Goal: Task Accomplishment & Management: Use online tool/utility

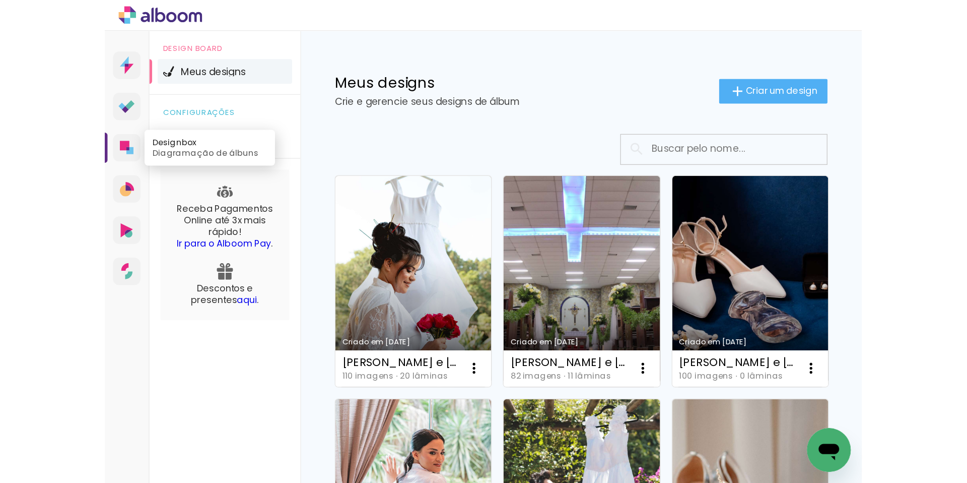
scroll to position [123, 0]
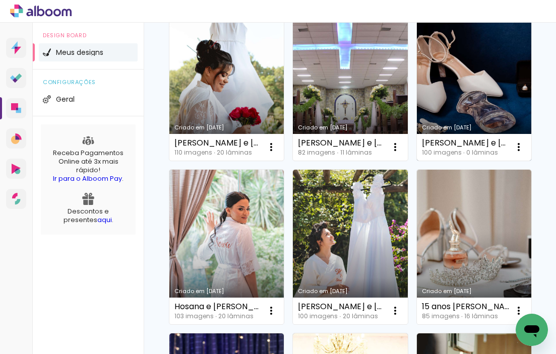
click at [417, 161] on link "Criado em [DATE]" at bounding box center [474, 83] width 114 height 155
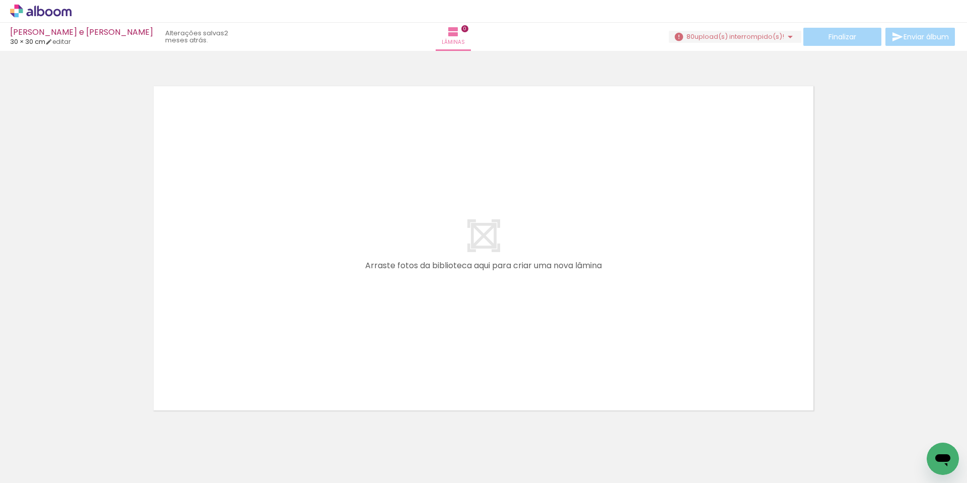
click at [36, 354] on input "Todas as fotos" at bounding box center [28, 452] width 38 height 9
click at [0, 0] on slot "Não utilizadas" at bounding box center [0, 0] width 0 height 0
type input "Não utilizadas"
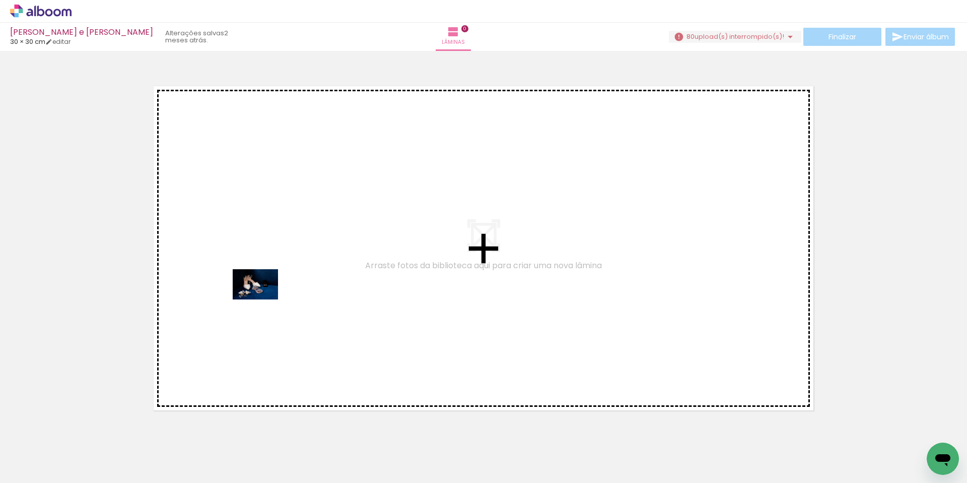
drag, startPoint x: 111, startPoint y: 448, endPoint x: 263, endPoint y: 299, distance: 212.6
click at [263, 299] on quentale-workspace at bounding box center [483, 241] width 967 height 483
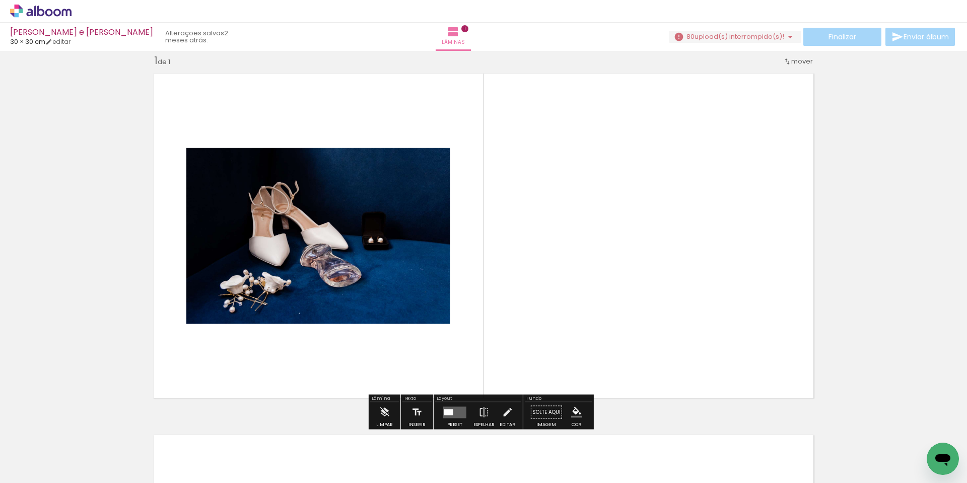
scroll to position [13, 0]
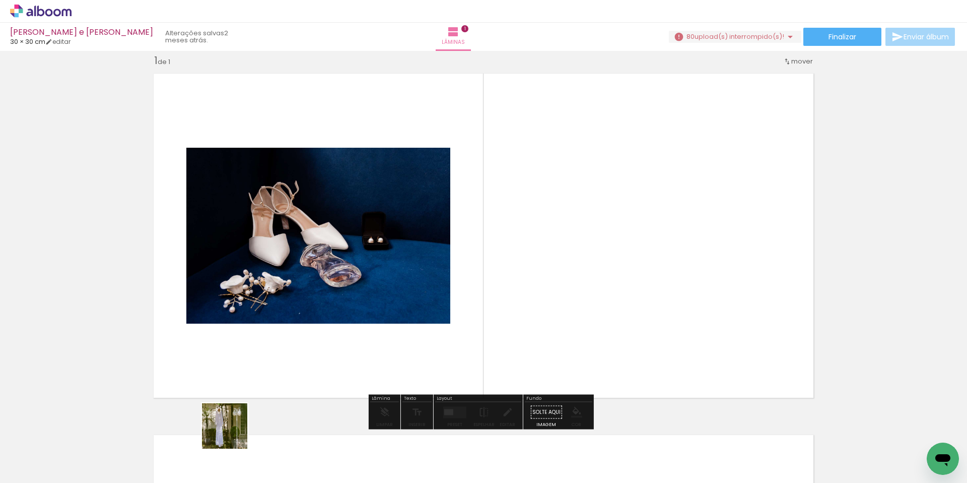
drag, startPoint x: 214, startPoint y: 463, endPoint x: 275, endPoint y: 341, distance: 136.5
click at [275, 341] on quentale-workspace at bounding box center [483, 241] width 967 height 483
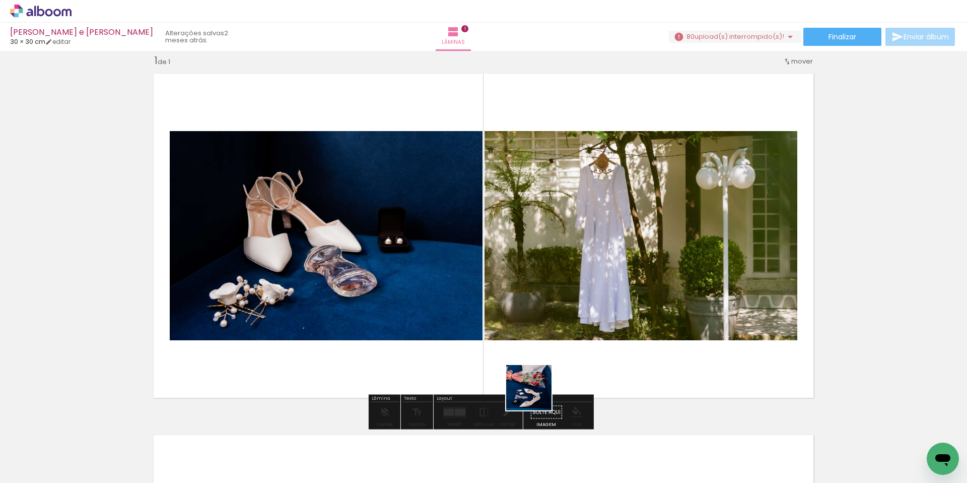
drag, startPoint x: 551, startPoint y: 448, endPoint x: 506, endPoint y: 304, distance: 150.5
click at [506, 305] on quentale-workspace at bounding box center [483, 241] width 967 height 483
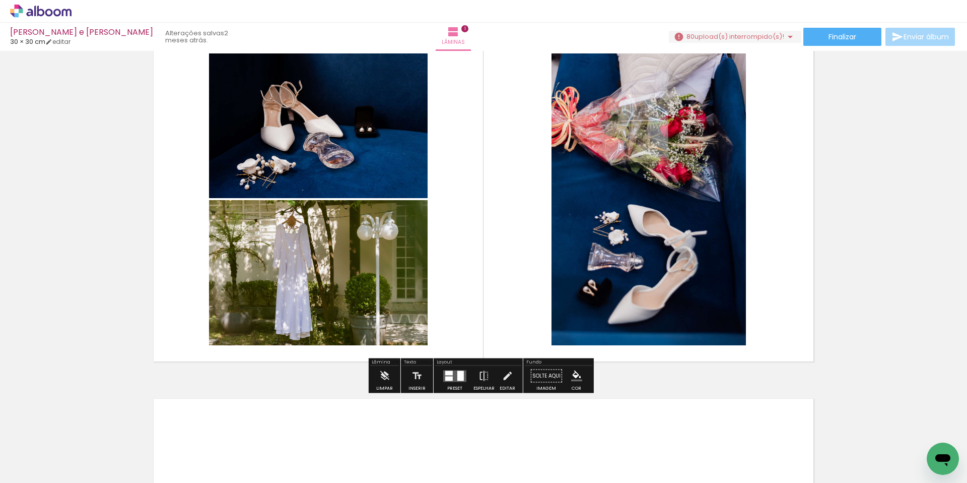
scroll to position [88, 0]
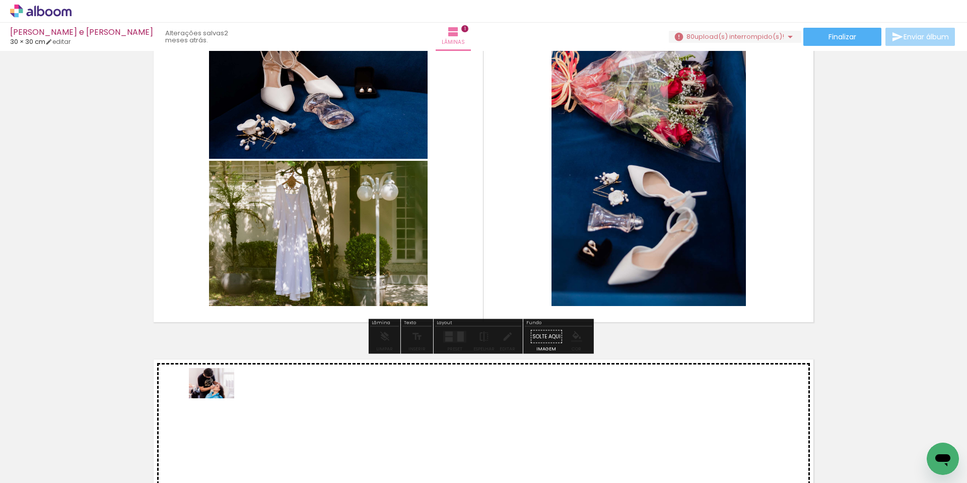
drag, startPoint x: 107, startPoint y: 445, endPoint x: 219, endPoint y: 397, distance: 121.6
click at [219, 354] on quentale-workspace at bounding box center [483, 241] width 967 height 483
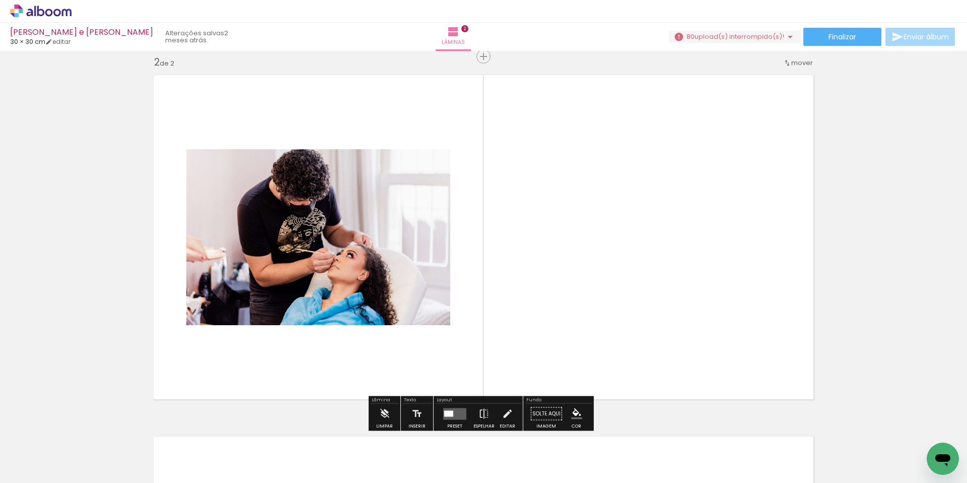
scroll to position [374, 0]
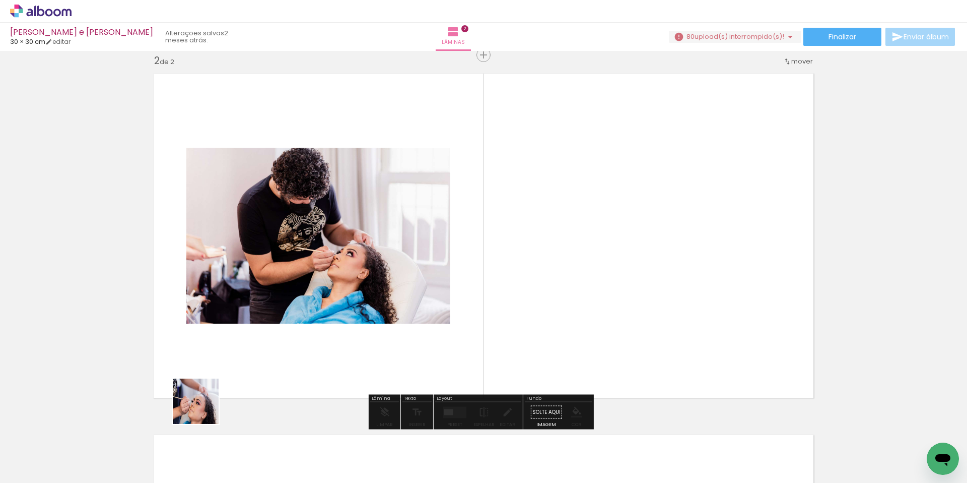
drag, startPoint x: 102, startPoint y: 457, endPoint x: 266, endPoint y: 365, distance: 188.1
click at [266, 354] on quentale-workspace at bounding box center [483, 241] width 967 height 483
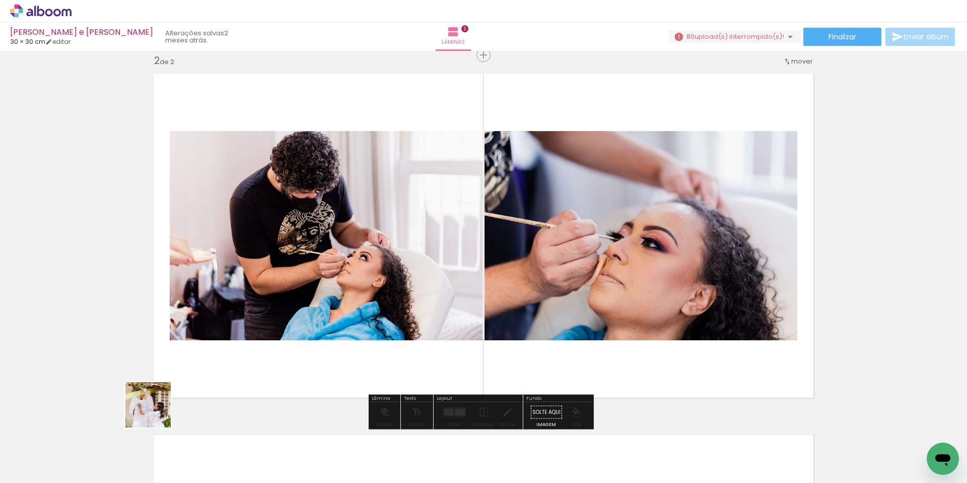
drag, startPoint x: 107, startPoint y: 453, endPoint x: 236, endPoint y: 341, distance: 171.0
click at [232, 344] on quentale-workspace at bounding box center [483, 241] width 967 height 483
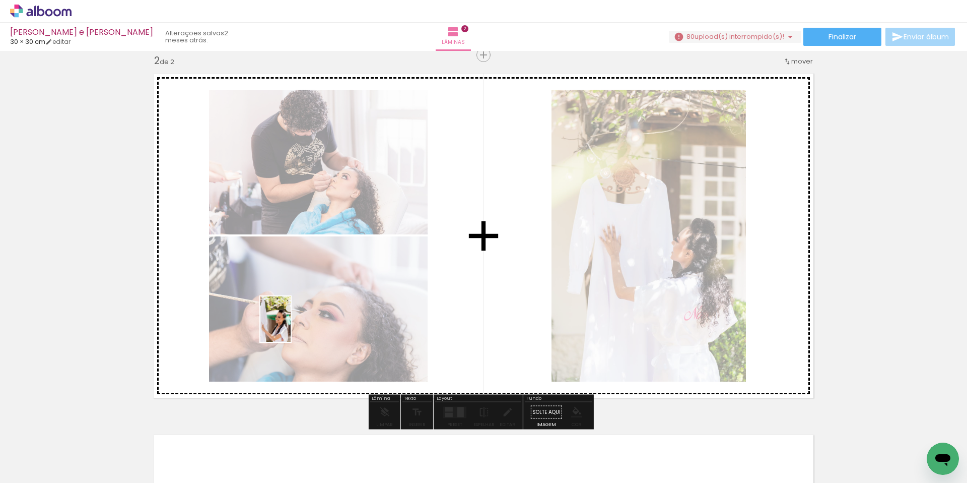
drag, startPoint x: 109, startPoint y: 444, endPoint x: 304, endPoint y: 315, distance: 233.7
click at [295, 323] on quentale-workspace at bounding box center [483, 241] width 967 height 483
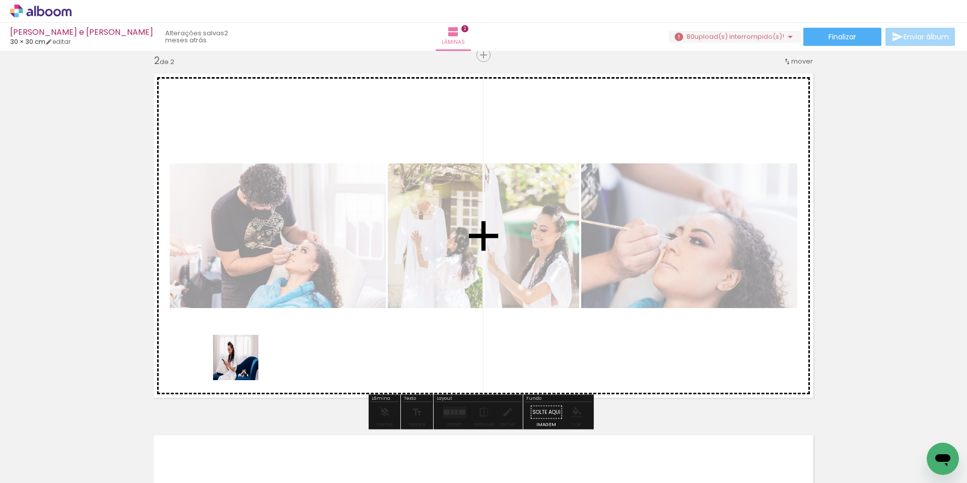
drag, startPoint x: 102, startPoint y: 443, endPoint x: 245, endPoint y: 363, distance: 163.7
click at [245, 354] on quentale-workspace at bounding box center [483, 241] width 967 height 483
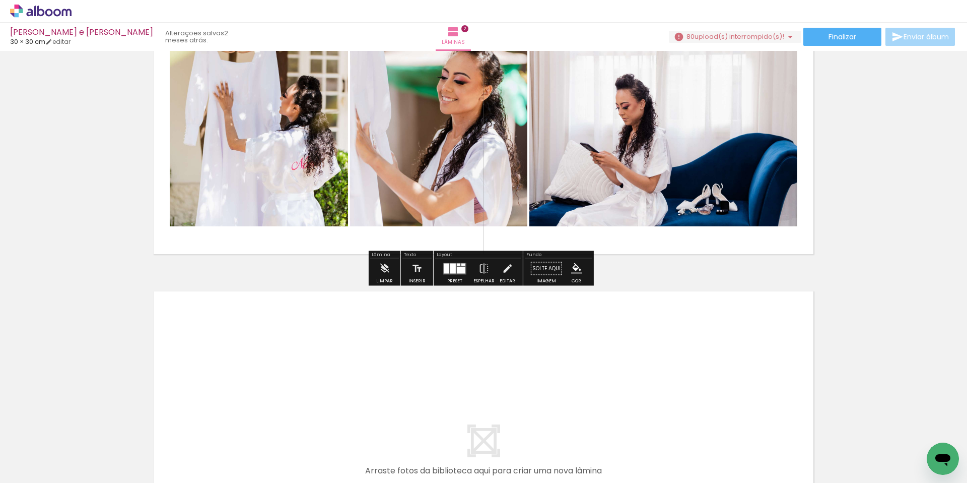
scroll to position [524, 0]
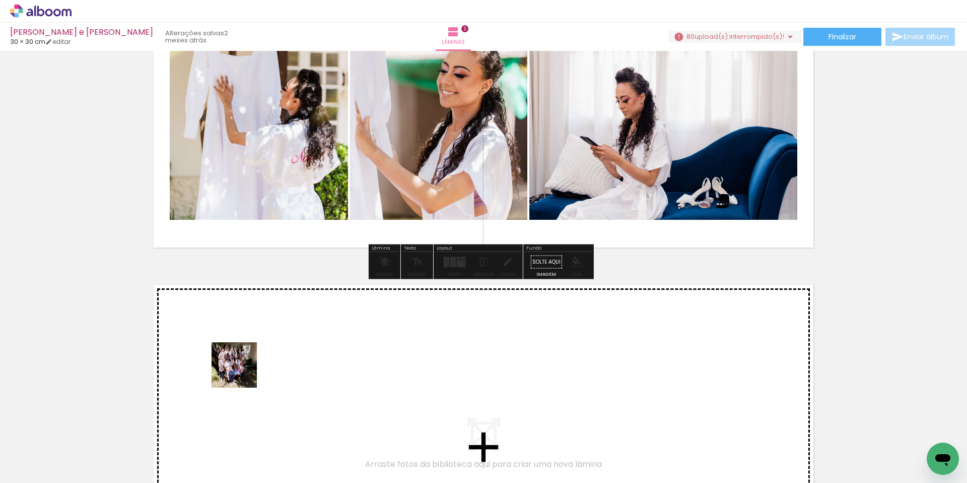
drag, startPoint x: 114, startPoint y: 444, endPoint x: 247, endPoint y: 366, distance: 154.6
click at [247, 354] on quentale-workspace at bounding box center [483, 241] width 967 height 483
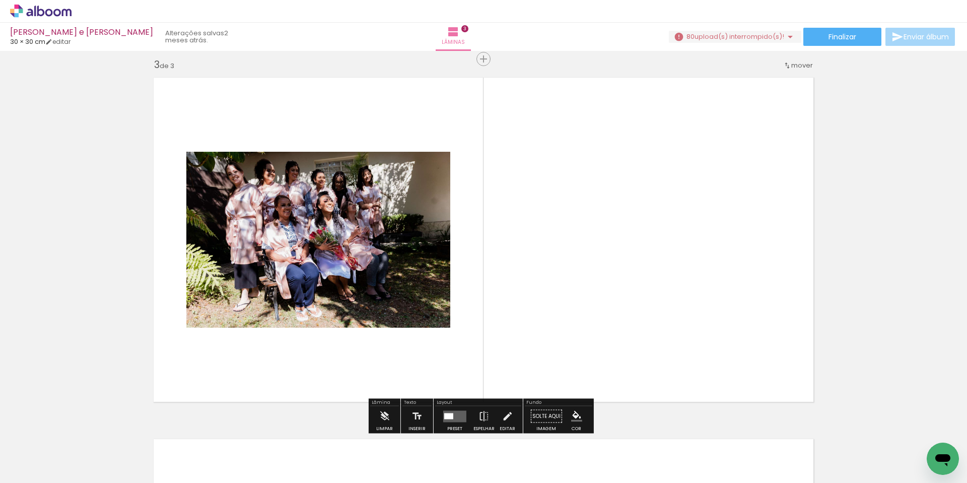
scroll to position [735, 0]
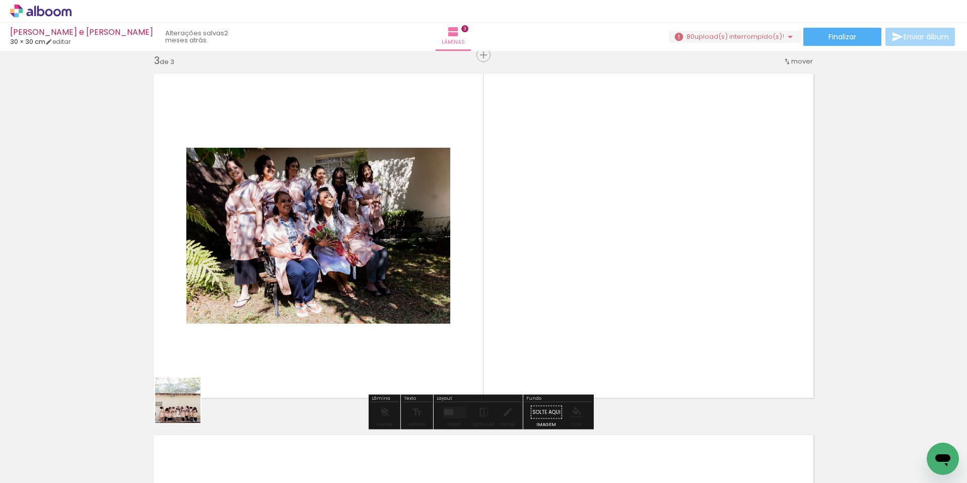
drag, startPoint x: 105, startPoint y: 458, endPoint x: 239, endPoint y: 373, distance: 158.7
click at [239, 354] on quentale-workspace at bounding box center [483, 241] width 967 height 483
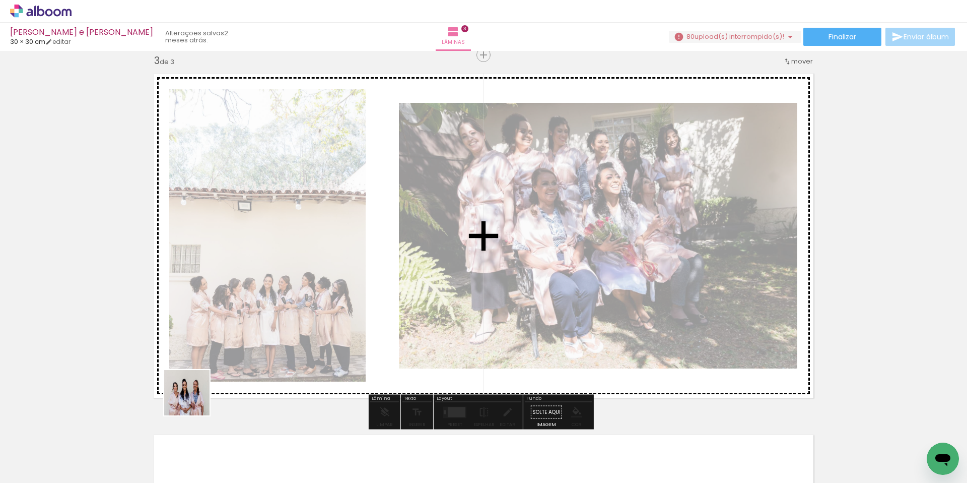
drag, startPoint x: 99, startPoint y: 466, endPoint x: 271, endPoint y: 357, distance: 203.7
click at [269, 354] on quentale-workspace at bounding box center [483, 241] width 967 height 483
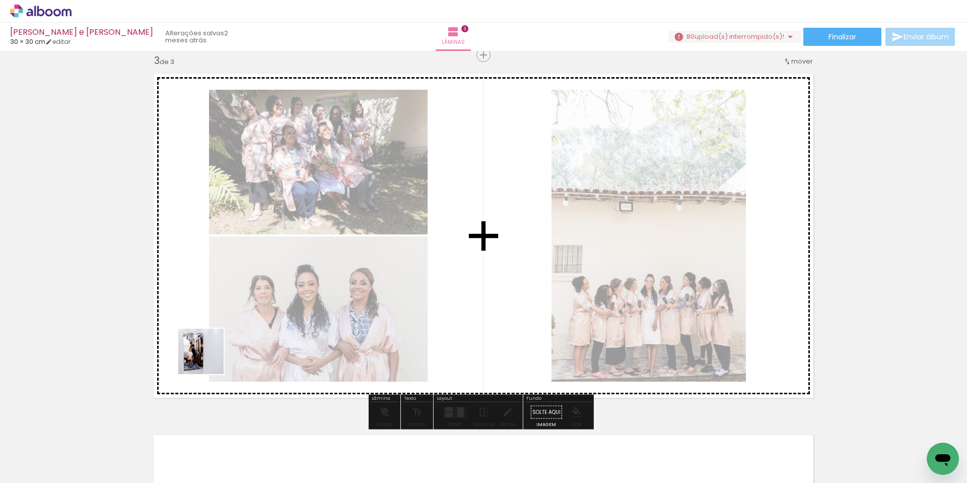
drag, startPoint x: 96, startPoint y: 444, endPoint x: 218, endPoint y: 351, distance: 153.7
click at [215, 354] on quentale-workspace at bounding box center [483, 241] width 967 height 483
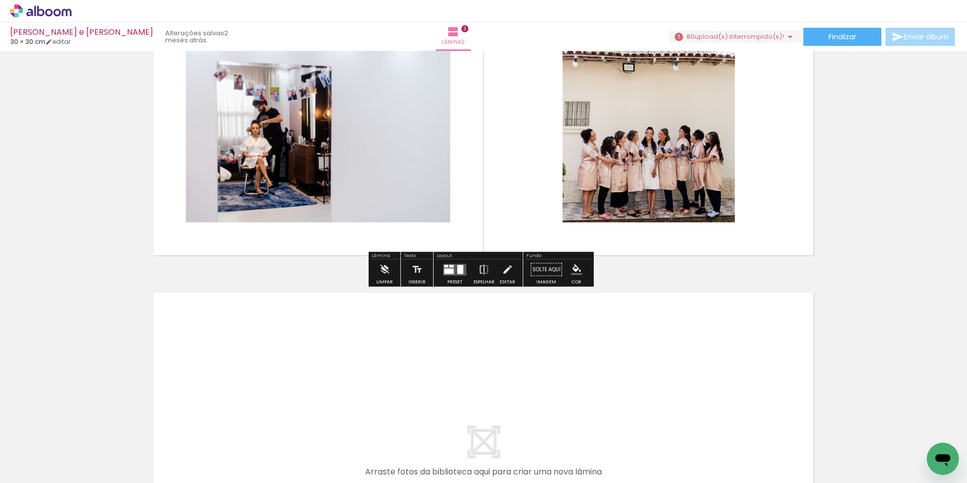
scroll to position [884, 0]
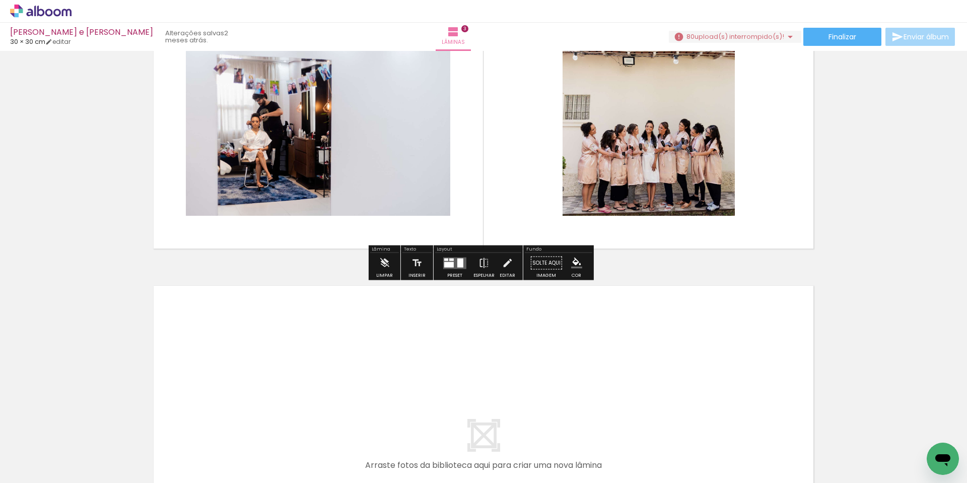
click at [488, 294] on quentale-layouter at bounding box center [484, 448] width 672 height 336
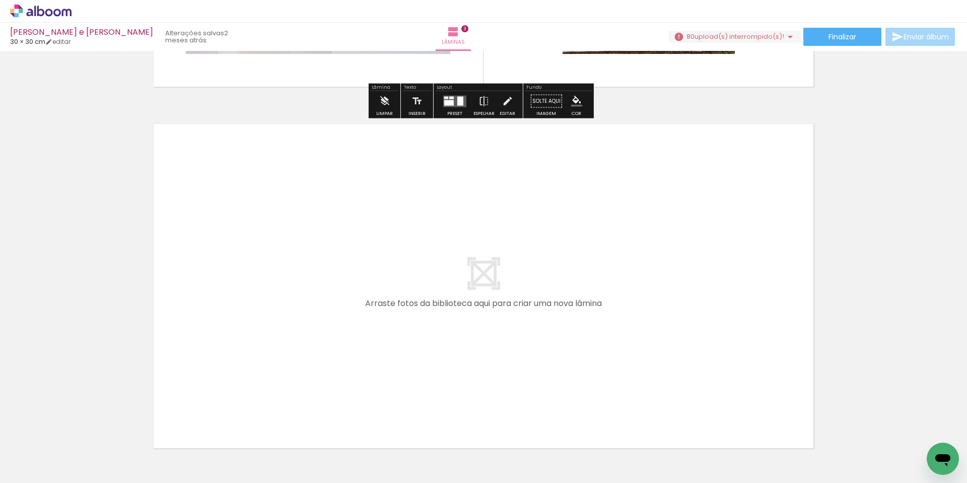
scroll to position [1039, 0]
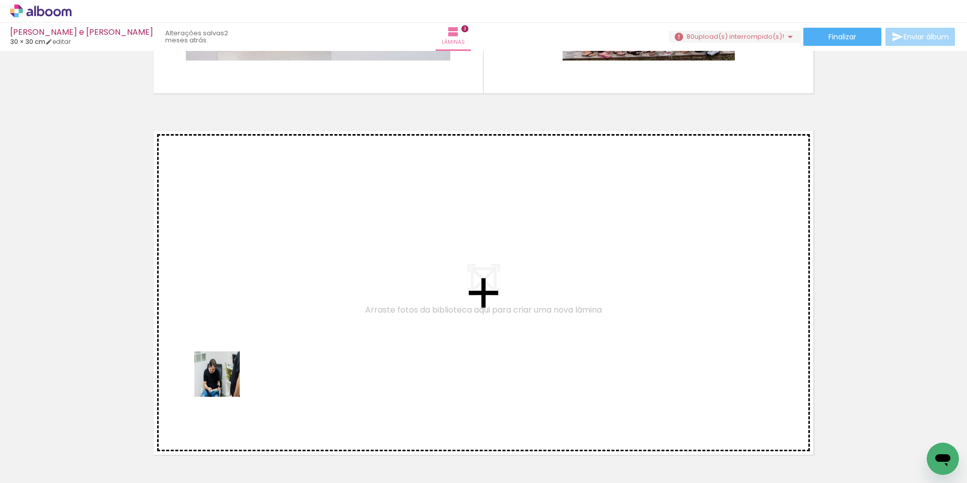
drag, startPoint x: 103, startPoint y: 448, endPoint x: 287, endPoint y: 334, distance: 215.8
click at [287, 334] on quentale-workspace at bounding box center [483, 241] width 967 height 483
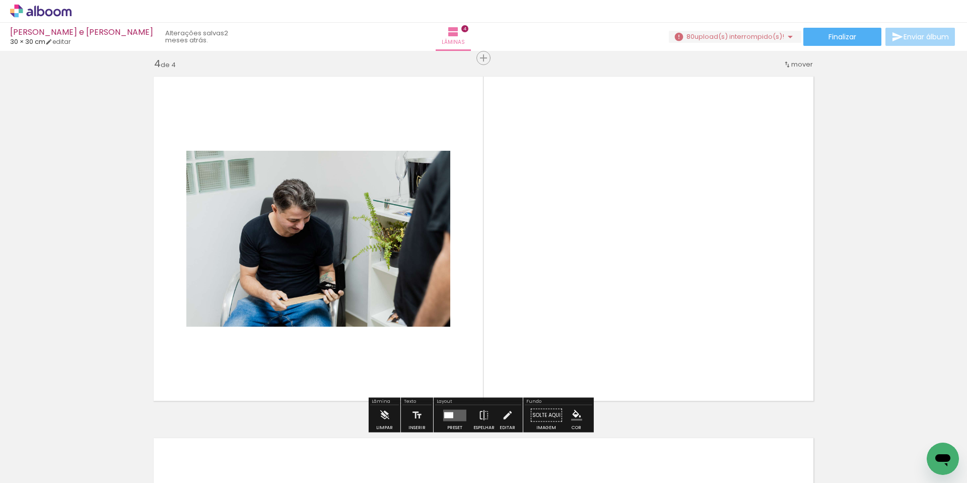
scroll to position [1096, 0]
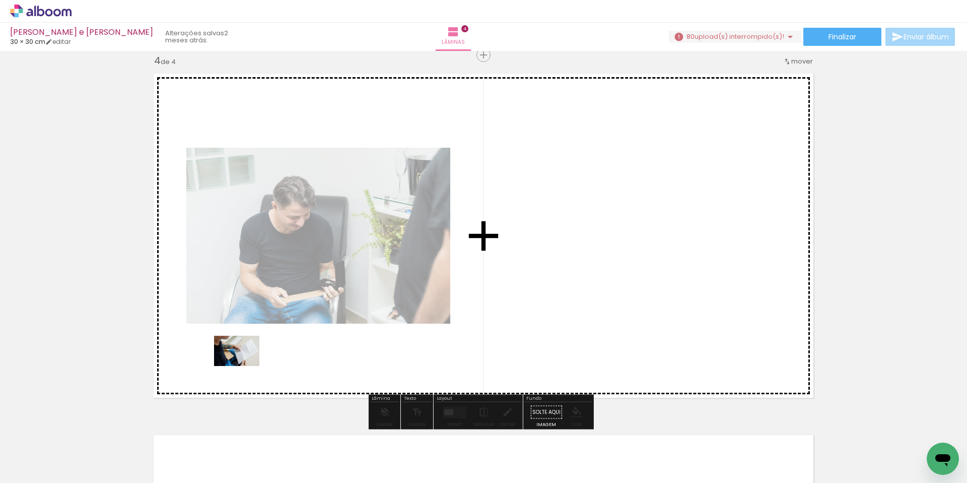
drag, startPoint x: 115, startPoint y: 443, endPoint x: 254, endPoint y: 359, distance: 162.1
click at [254, 354] on quentale-workspace at bounding box center [483, 241] width 967 height 483
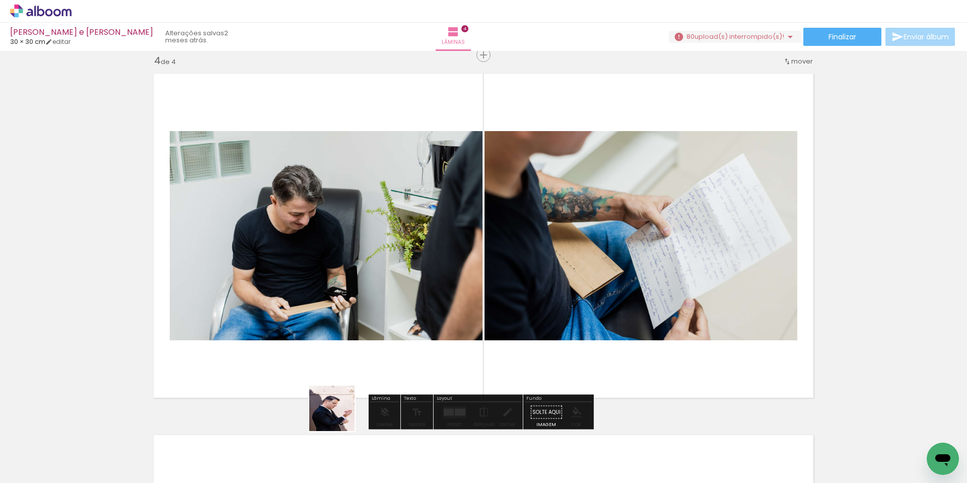
drag, startPoint x: 331, startPoint y: 464, endPoint x: 340, endPoint y: 329, distance: 135.8
click at [340, 329] on quentale-workspace at bounding box center [483, 241] width 967 height 483
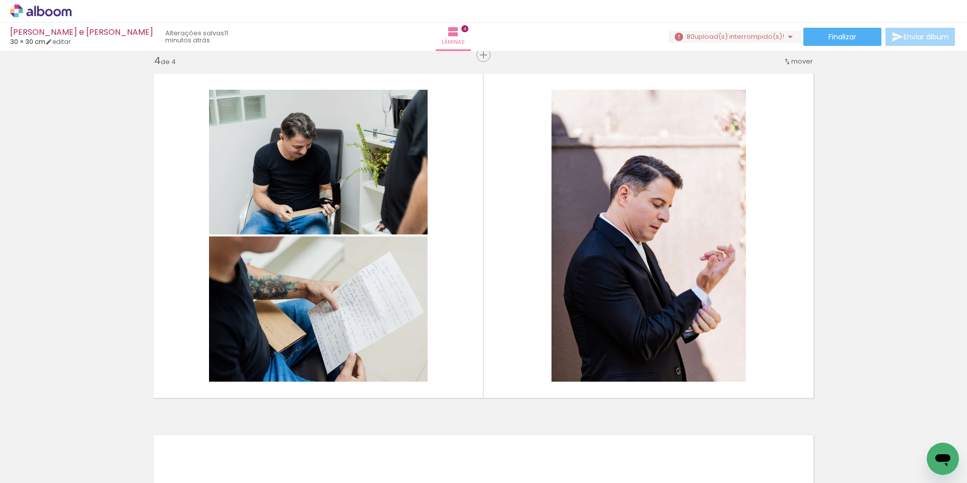
click at [555, 36] on span "upload(s) interrompido(s)!" at bounding box center [740, 37] width 90 height 10
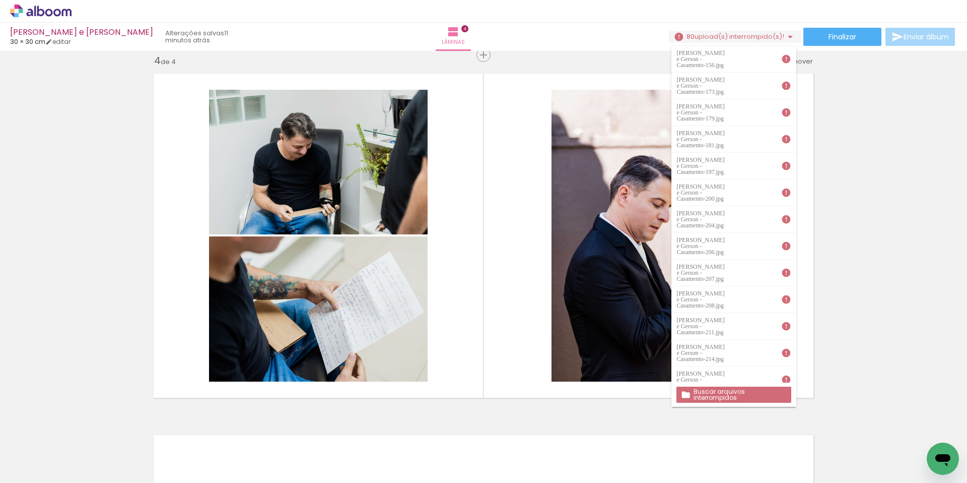
click at [0, 0] on slot "Buscar arquivos interrompidos" at bounding box center [0, 0] width 0 height 0
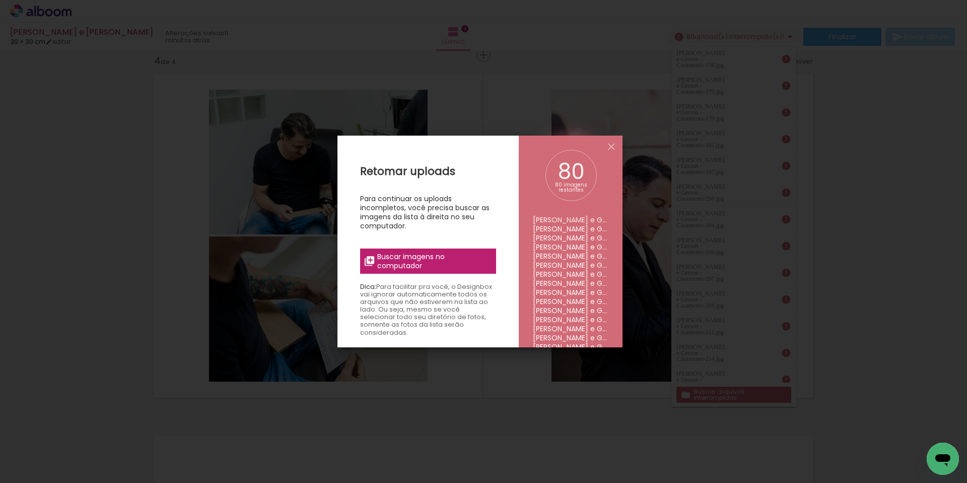
click at [432, 248] on label "Buscar imagens no computador" at bounding box center [428, 260] width 136 height 25
click at [0, 0] on input "file" at bounding box center [0, 0] width 0 height 0
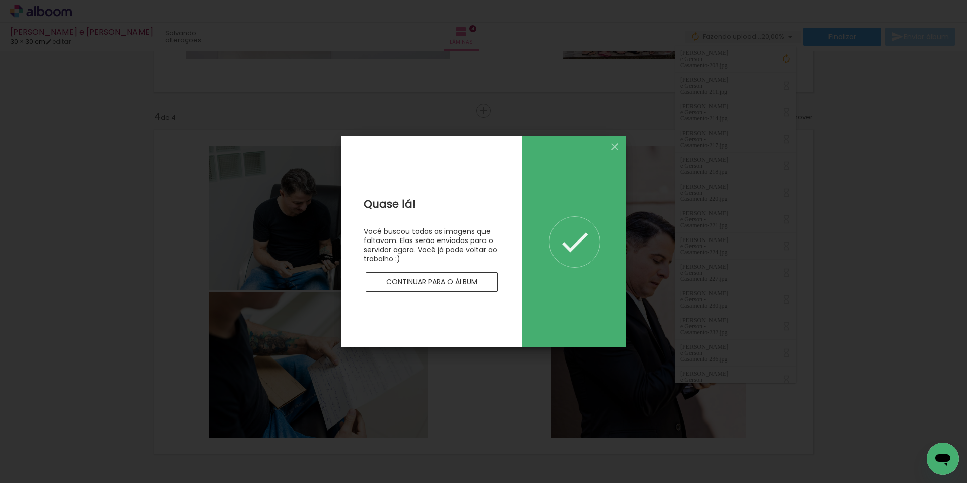
scroll to position [1238, 0]
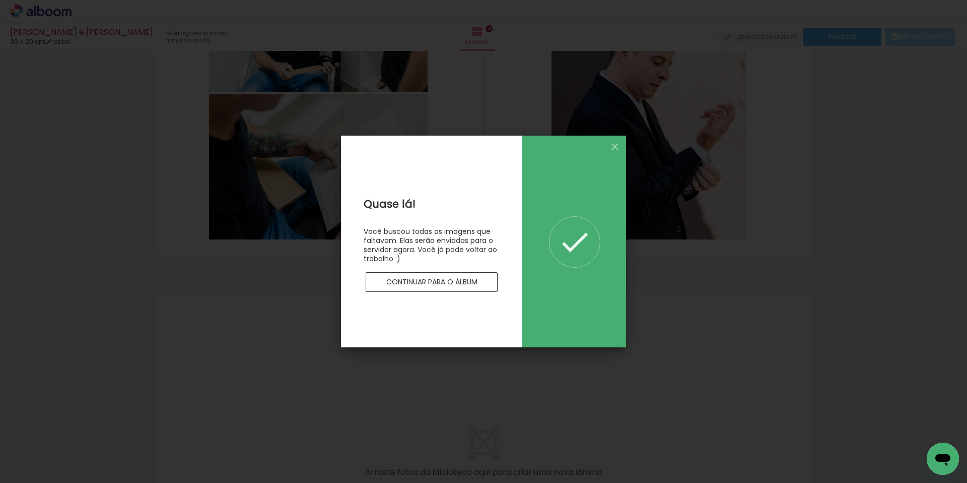
click at [0, 0] on slot "Continuar para o álbum" at bounding box center [0, 0] width 0 height 0
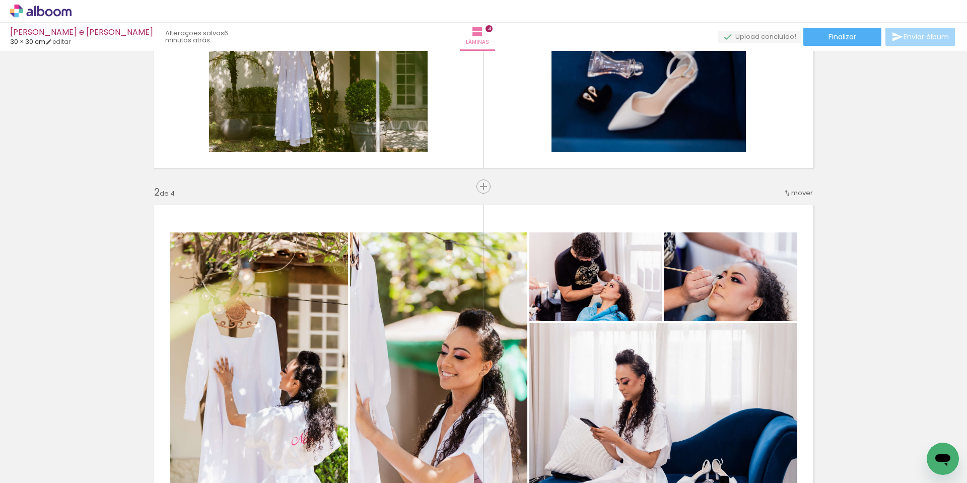
scroll to position [249, 0]
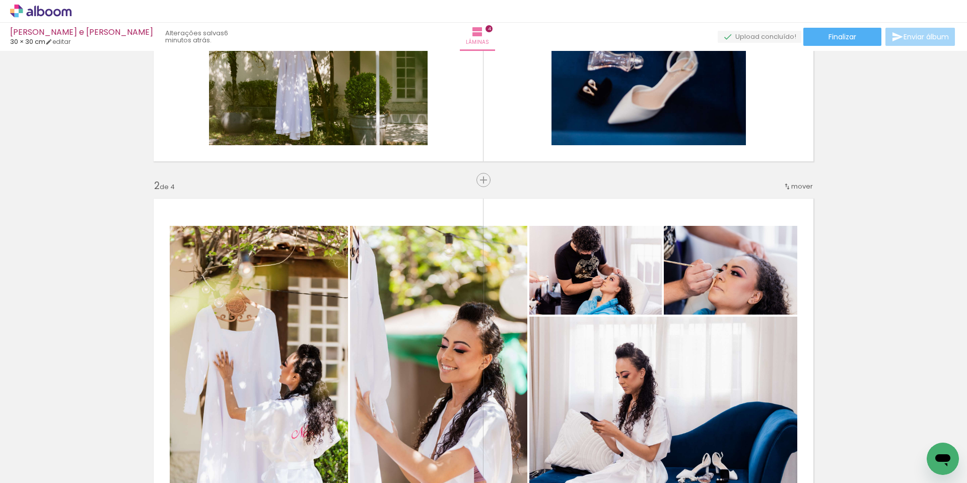
drag, startPoint x: 102, startPoint y: 459, endPoint x: 186, endPoint y: 409, distance: 98.0
click at [224, 354] on quentale-workspace at bounding box center [483, 241] width 967 height 483
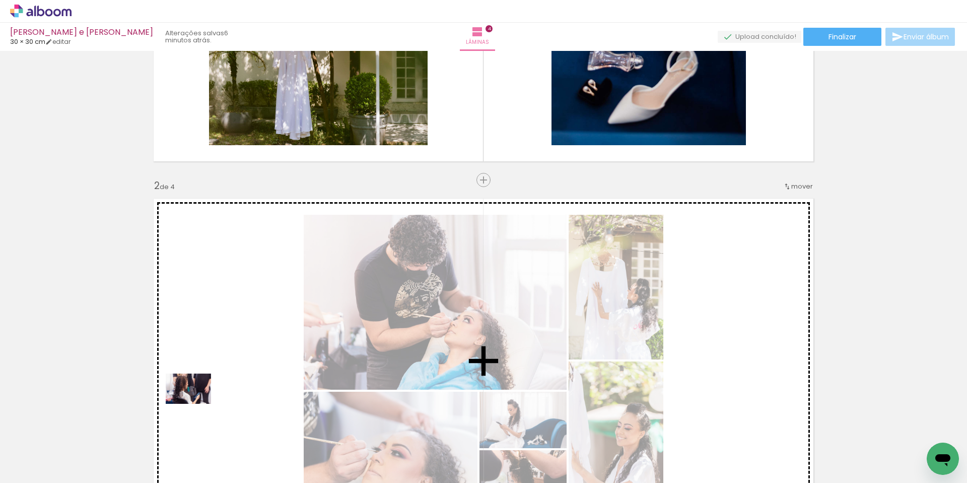
drag, startPoint x: 121, startPoint y: 450, endPoint x: 285, endPoint y: 355, distance: 188.9
click at [279, 354] on quentale-workspace at bounding box center [483, 241] width 967 height 483
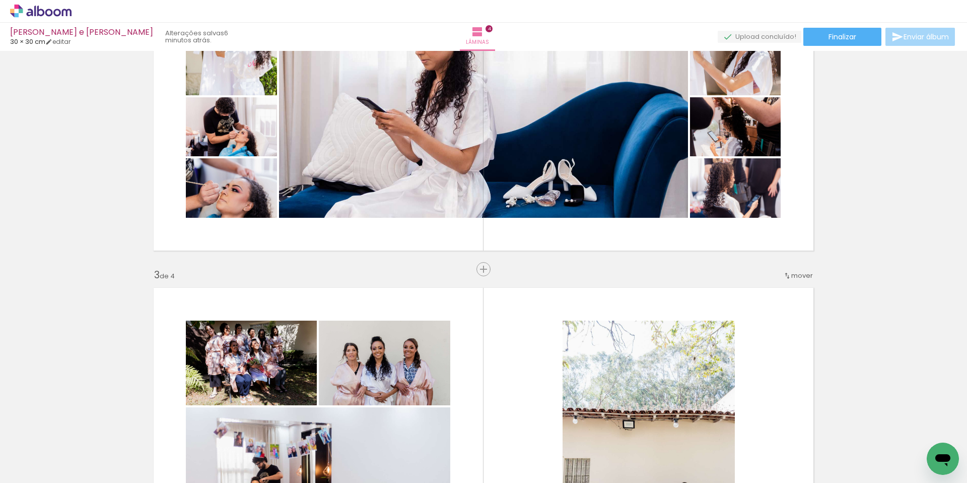
scroll to position [411, 0]
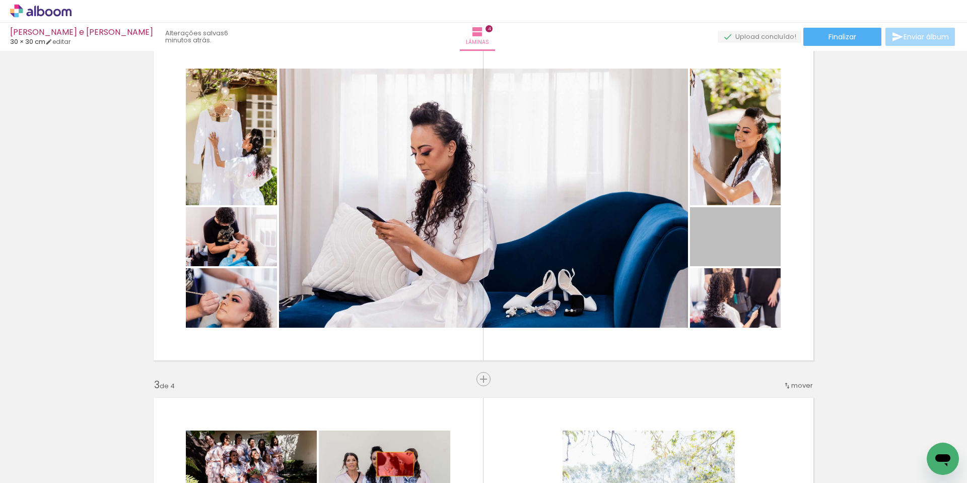
drag, startPoint x: 745, startPoint y: 238, endPoint x: 391, endPoint y: 463, distance: 419.9
click at [391, 354] on quentale-workspace at bounding box center [483, 241] width 967 height 483
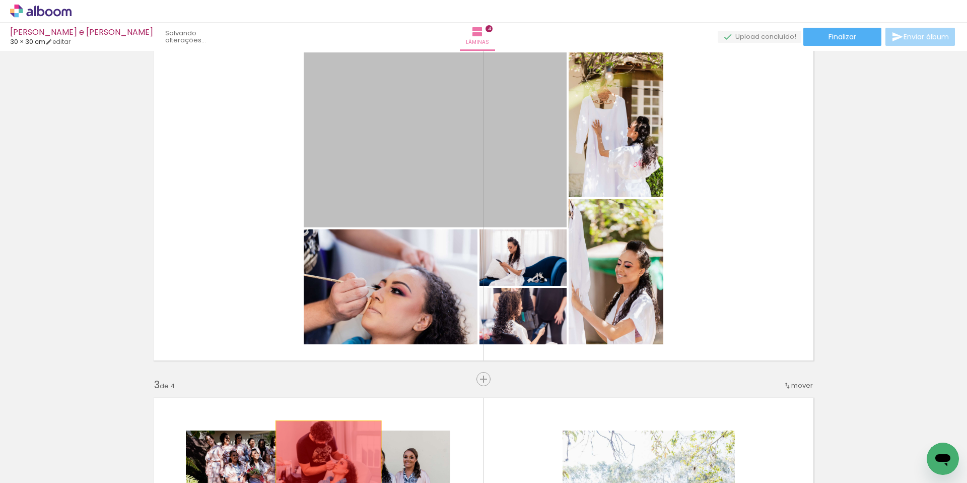
drag, startPoint x: 427, startPoint y: 132, endPoint x: 324, endPoint y: 456, distance: 340.3
click at [324, 354] on quentale-workspace at bounding box center [483, 241] width 967 height 483
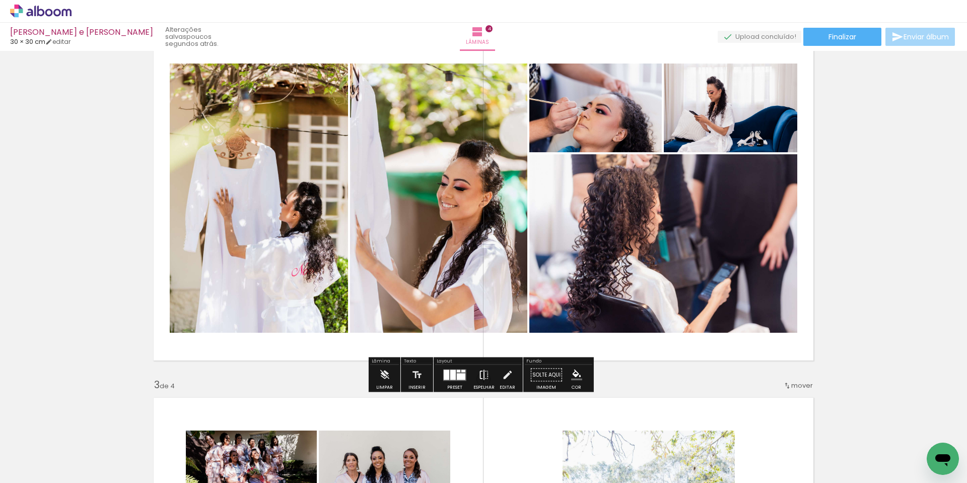
click at [479, 354] on iron-icon at bounding box center [484, 375] width 11 height 20
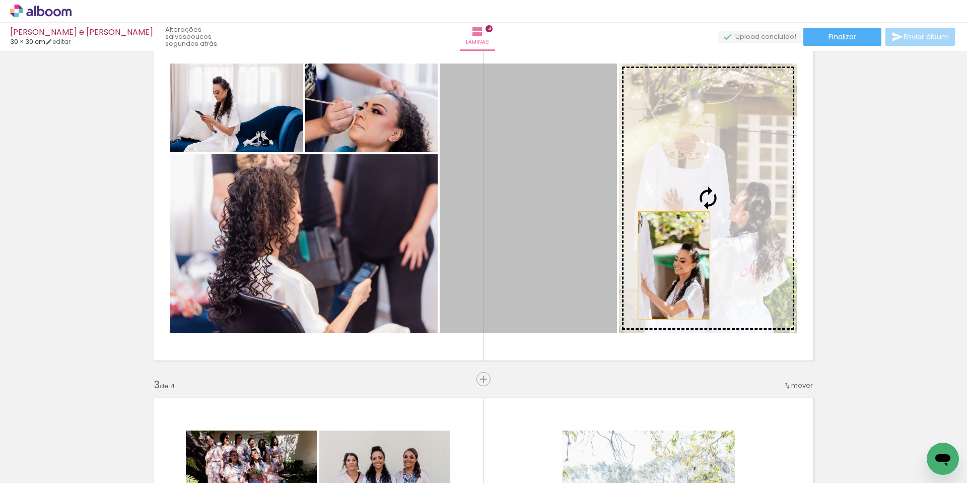
drag, startPoint x: 519, startPoint y: 285, endPoint x: 687, endPoint y: 265, distance: 169.4
click at [0, 0] on slot at bounding box center [0, 0] width 0 height 0
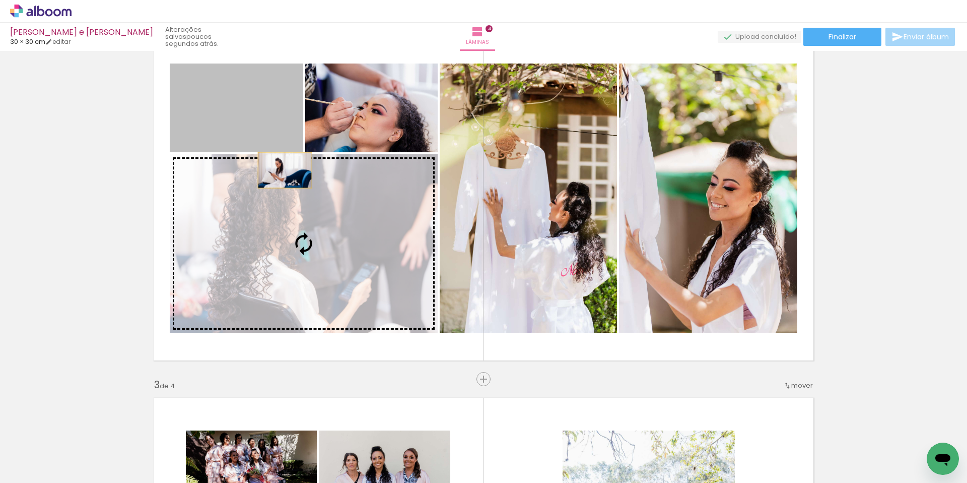
drag, startPoint x: 276, startPoint y: 119, endPoint x: 284, endPoint y: 201, distance: 83.0
click at [0, 0] on slot at bounding box center [0, 0] width 0 height 0
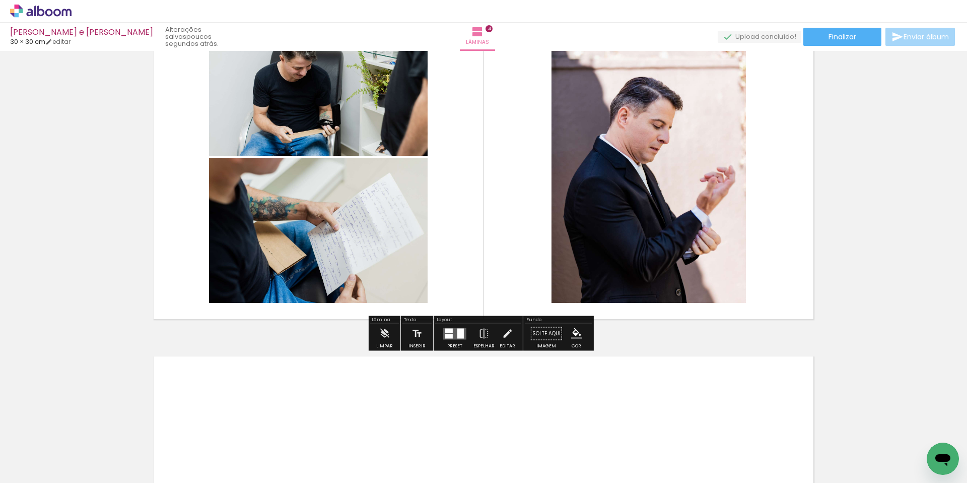
scroll to position [1169, 0]
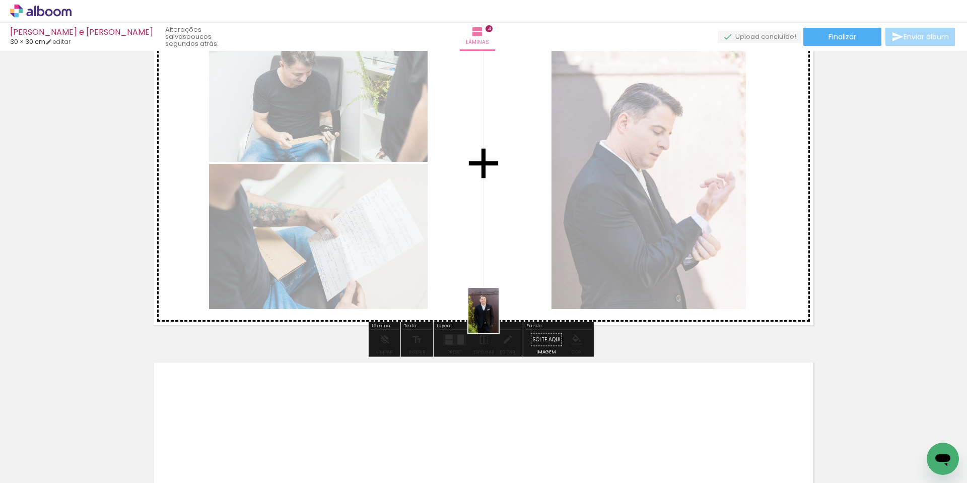
drag, startPoint x: 219, startPoint y: 448, endPoint x: 509, endPoint y: 305, distance: 323.0
click at [509, 305] on quentale-workspace at bounding box center [483, 241] width 967 height 483
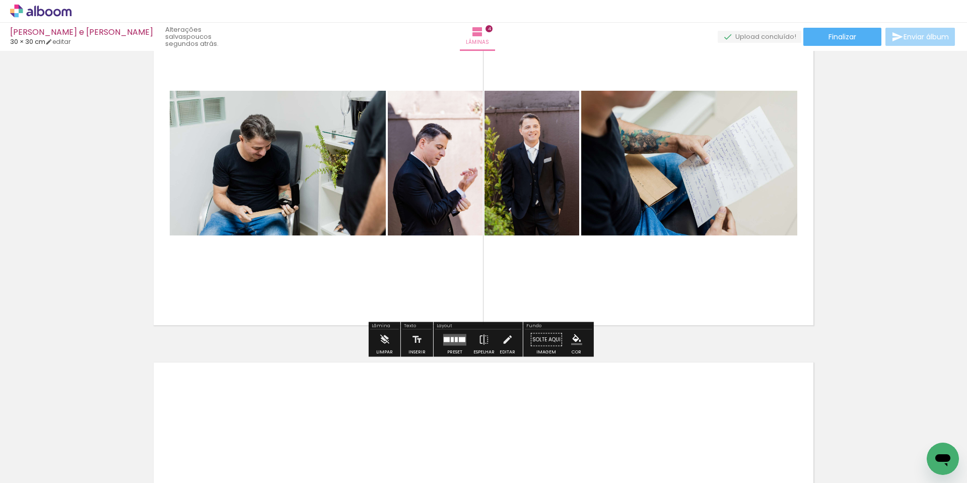
click at [449, 344] on quentale-layouter at bounding box center [454, 339] width 23 height 12
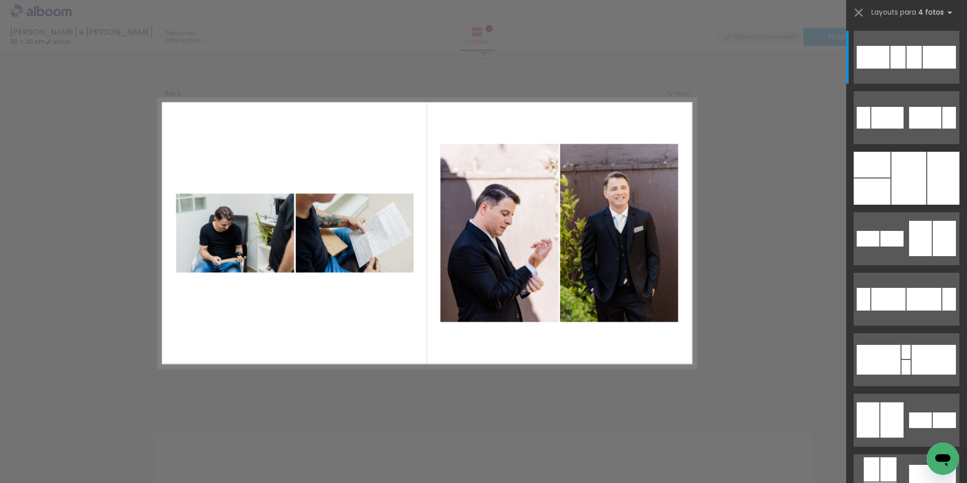
scroll to position [1096, 0]
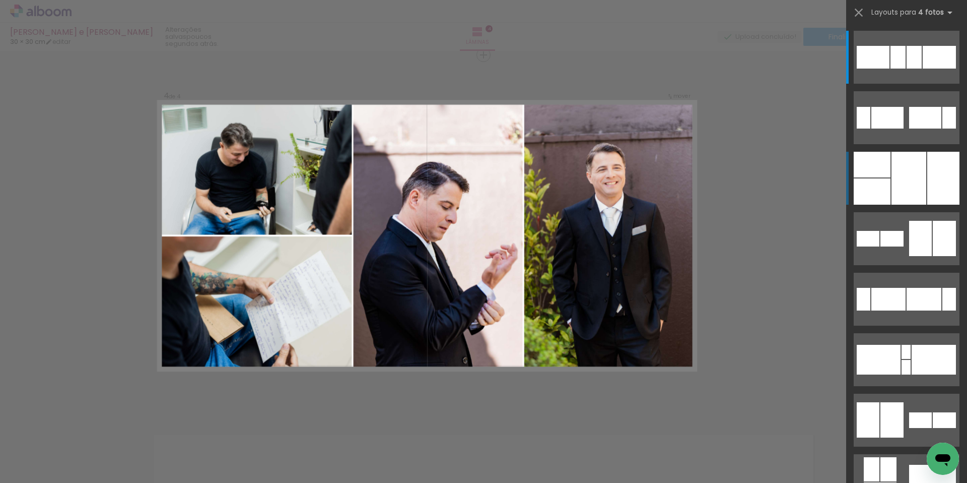
click at [555, 170] on div at bounding box center [909, 178] width 35 height 53
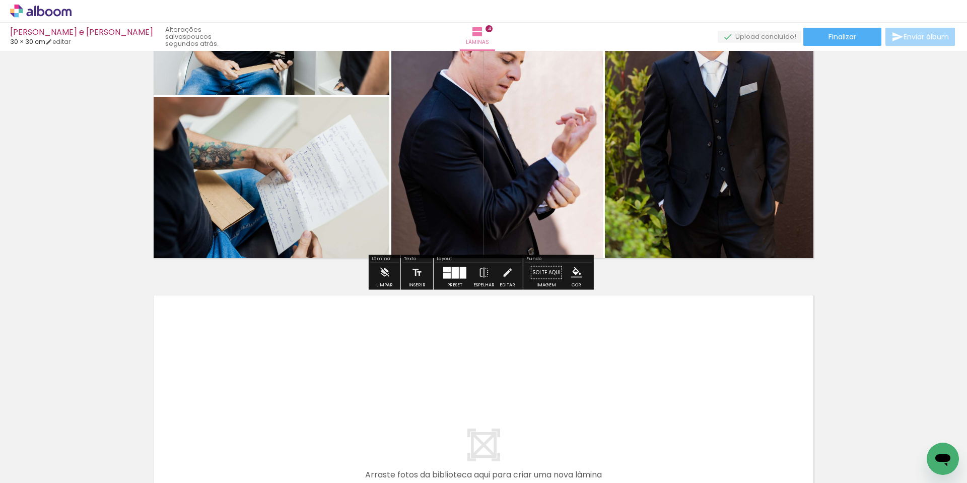
scroll to position [1300, 0]
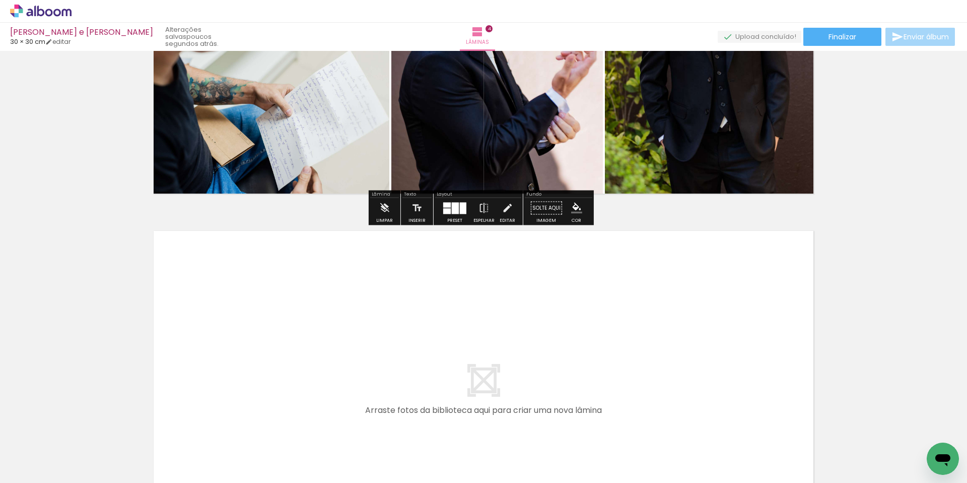
drag, startPoint x: 219, startPoint y: 454, endPoint x: 256, endPoint y: 373, distance: 89.7
click at [256, 354] on quentale-workspace at bounding box center [483, 241] width 967 height 483
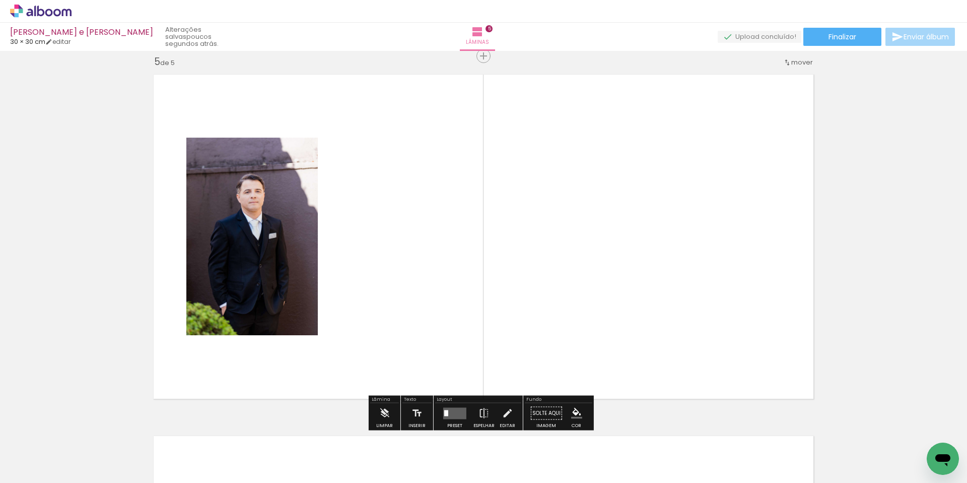
scroll to position [1457, 0]
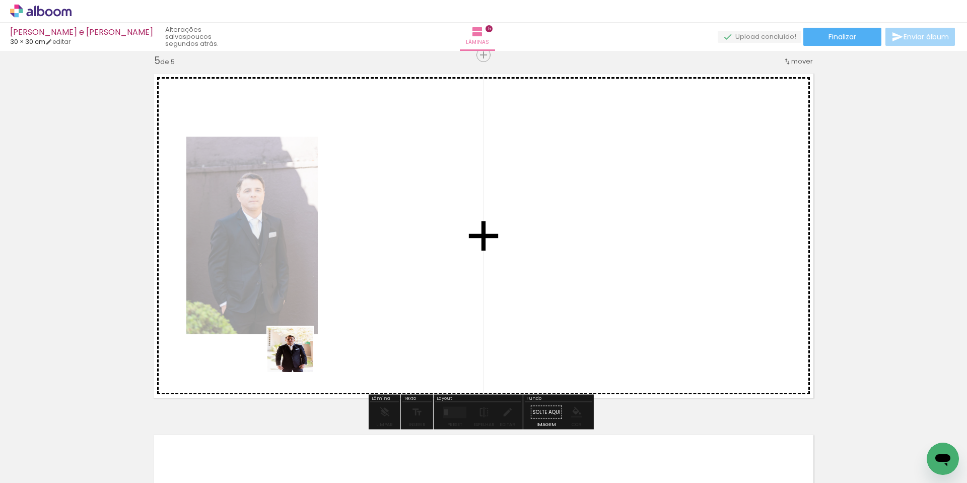
drag, startPoint x: 227, startPoint y: 461, endPoint x: 296, endPoint y: 361, distance: 121.0
click at [299, 354] on quentale-workspace at bounding box center [483, 241] width 967 height 483
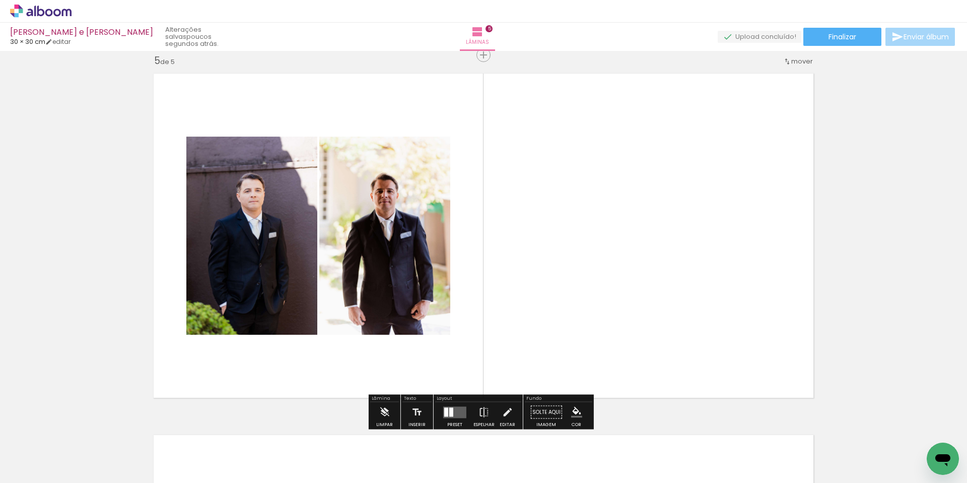
drag, startPoint x: 222, startPoint y: 458, endPoint x: 286, endPoint y: 370, distance: 109.0
click at [280, 354] on quentale-workspace at bounding box center [483, 241] width 967 height 483
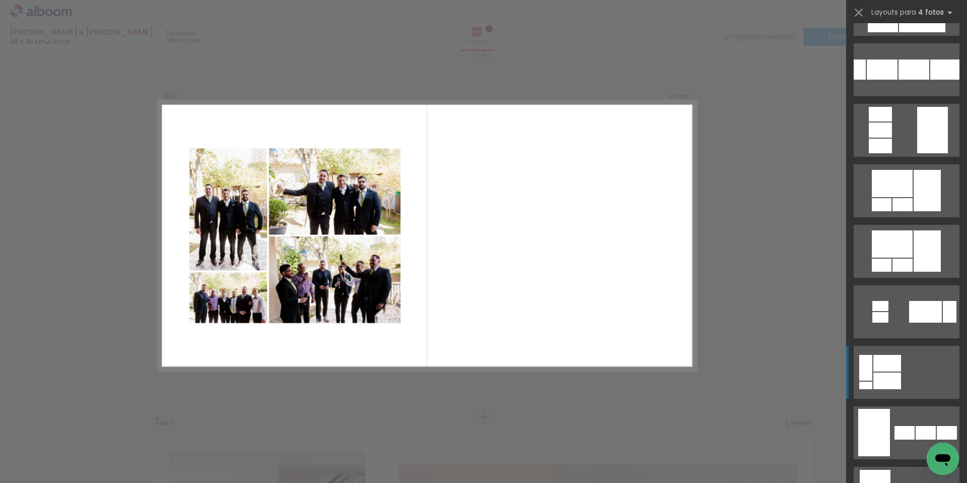
scroll to position [509, 0]
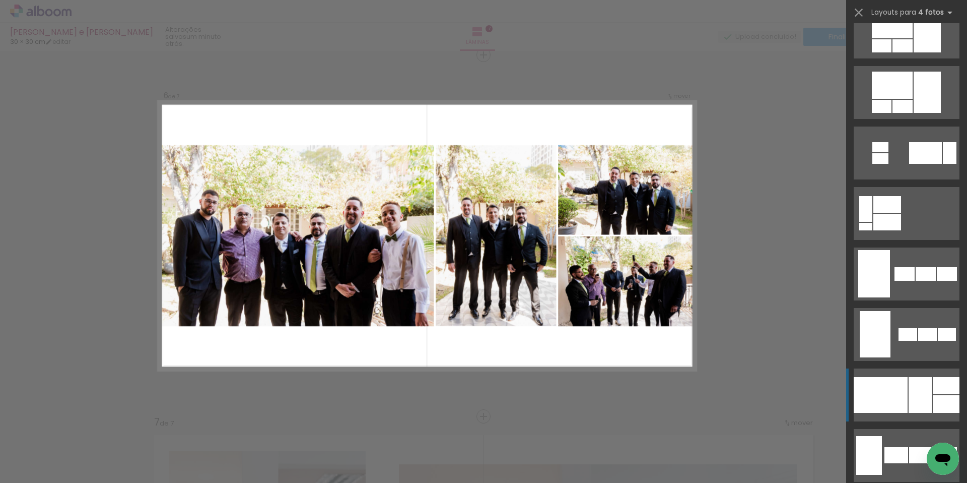
click at [909, 386] on div at bounding box center [920, 395] width 23 height 36
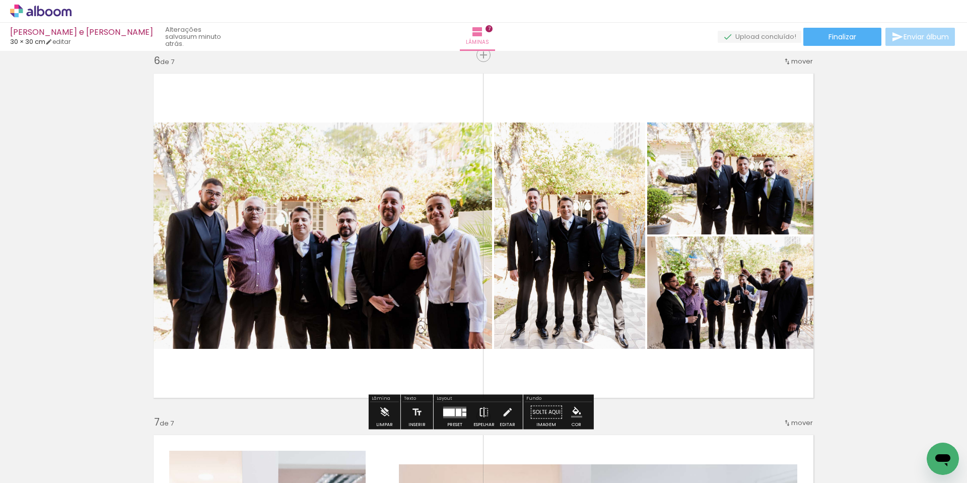
click at [483, 409] on iron-icon at bounding box center [484, 412] width 11 height 20
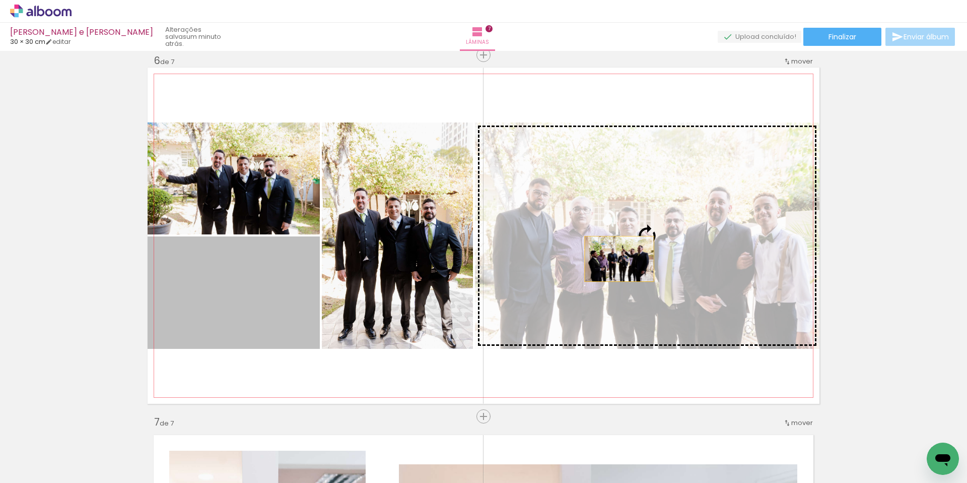
drag, startPoint x: 244, startPoint y: 297, endPoint x: 656, endPoint y: 254, distance: 414.7
click at [0, 0] on slot at bounding box center [0, 0] width 0 height 0
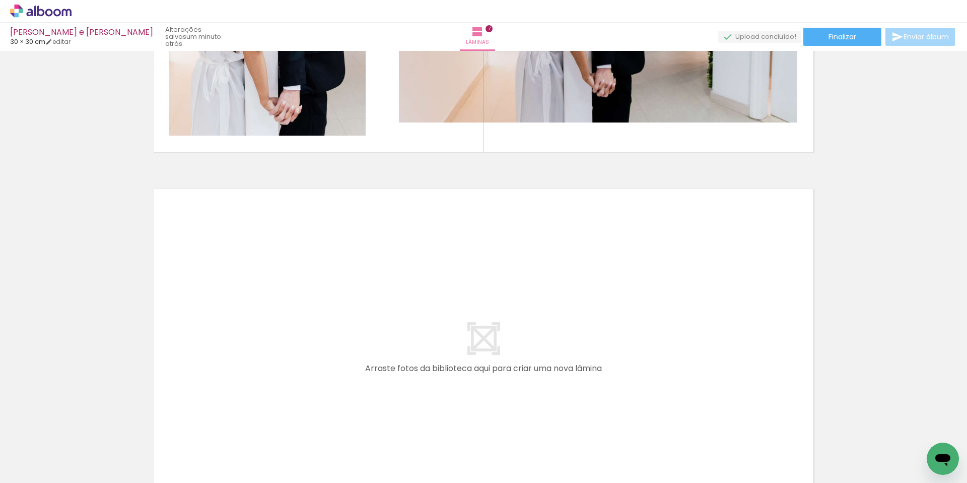
scroll to position [2462, 0]
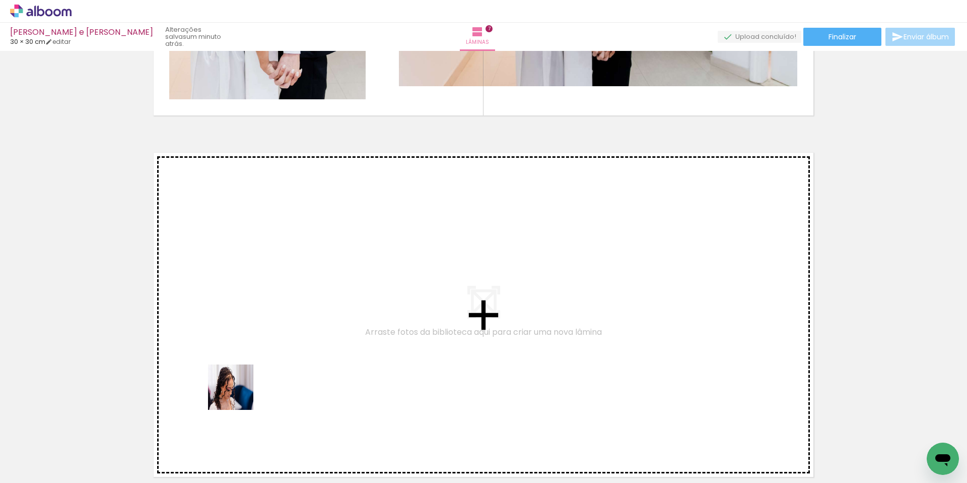
drag, startPoint x: 222, startPoint y: 455, endPoint x: 253, endPoint y: 350, distance: 109.3
click at [253, 350] on quentale-workspace at bounding box center [483, 241] width 967 height 483
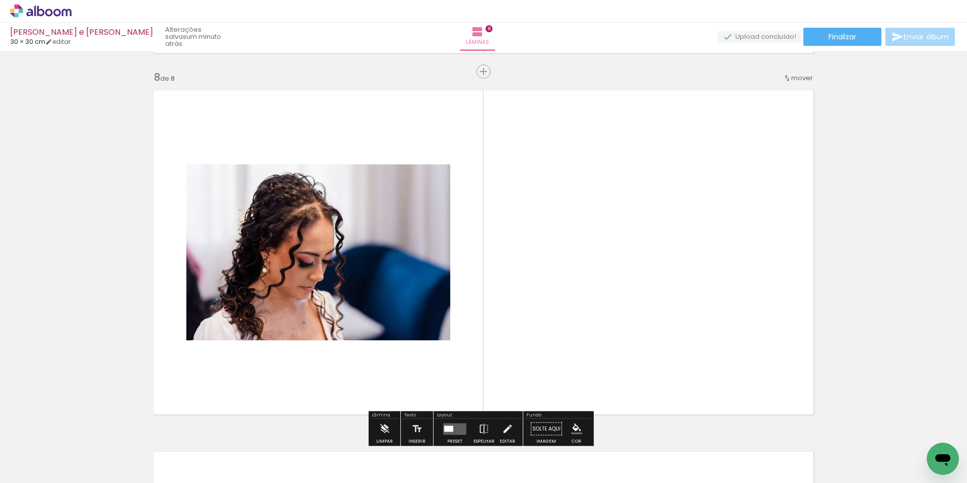
scroll to position [2541, 0]
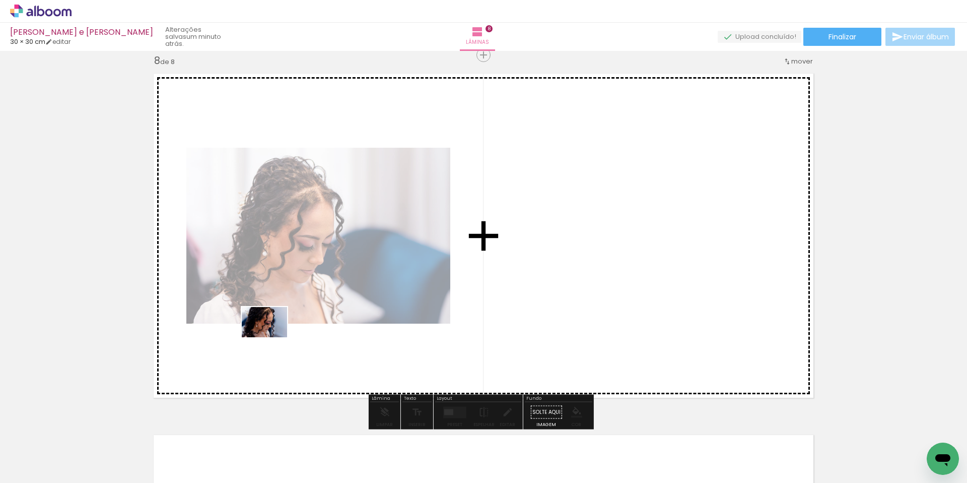
drag, startPoint x: 216, startPoint y: 456, endPoint x: 274, endPoint y: 334, distance: 135.0
click at [272, 334] on quentale-workspace at bounding box center [483, 241] width 967 height 483
